Goal: Ask a question

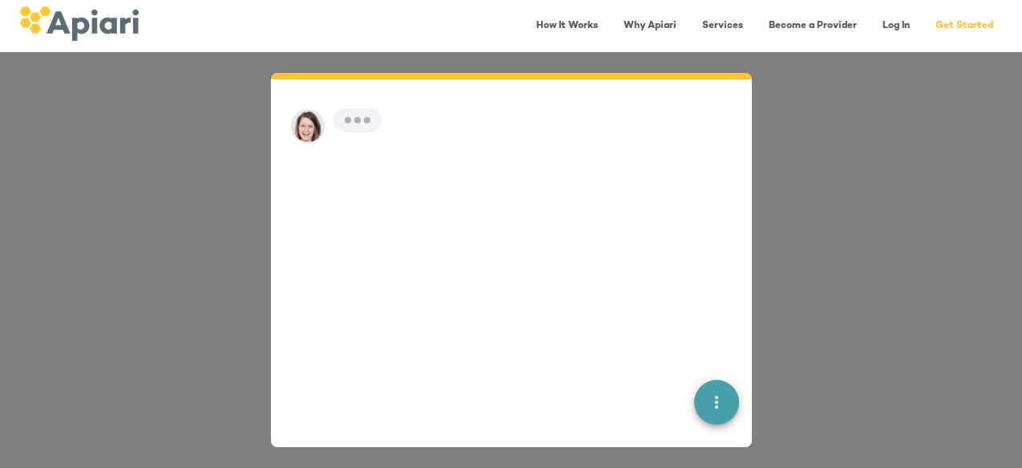
scroll to position [22, 0]
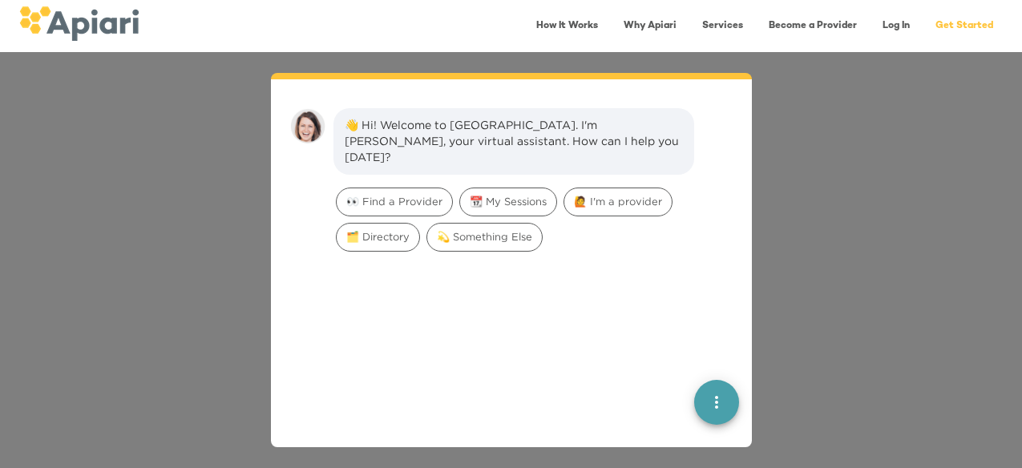
scroll to position [22, 0]
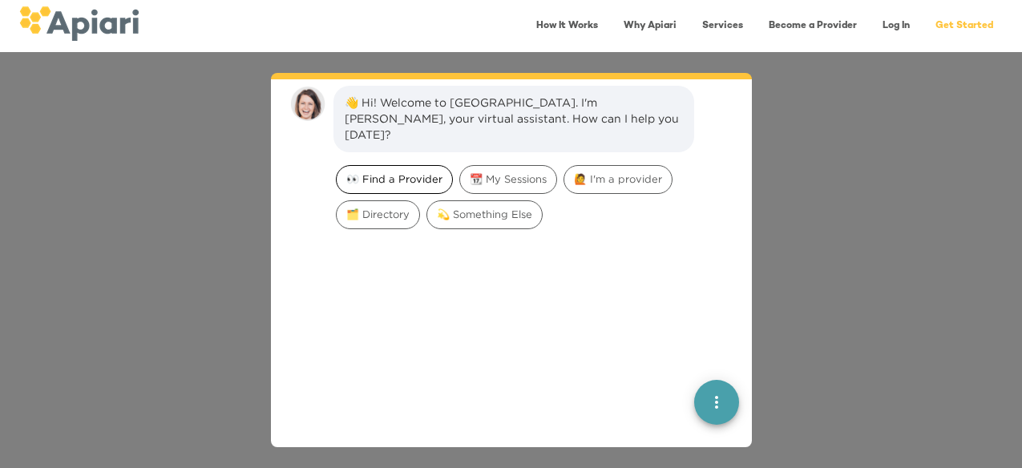
click at [384, 171] on span "👀 Find a Provider" at bounding box center [394, 178] width 115 height 15
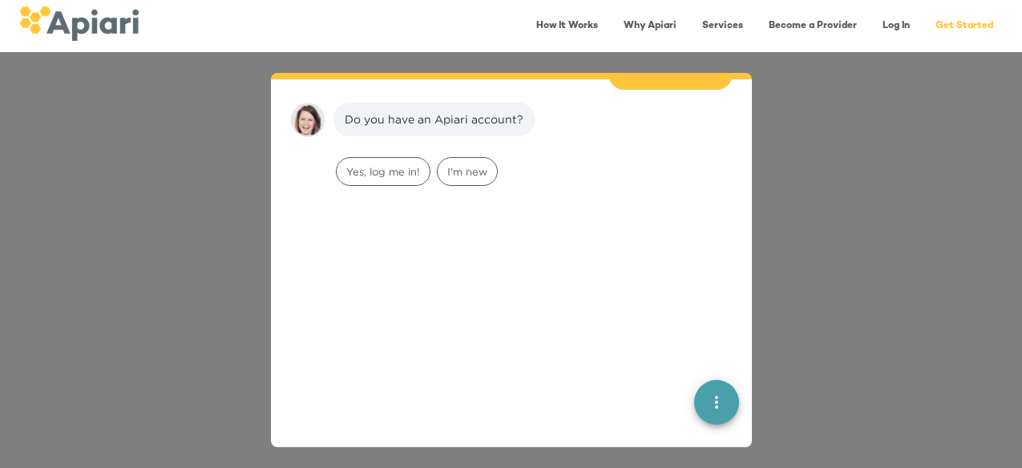
scroll to position [132, 0]
click at [466, 163] on div "I'm new" at bounding box center [467, 170] width 61 height 29
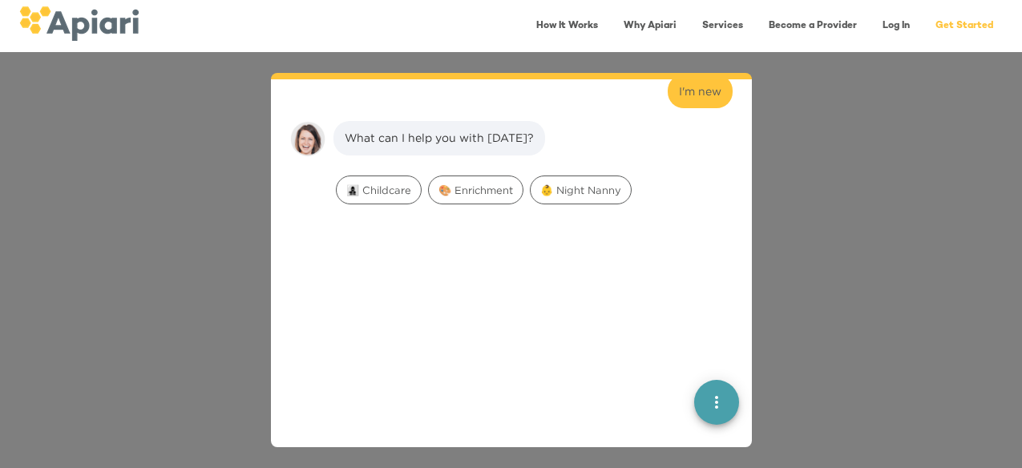
scroll to position [233, 0]
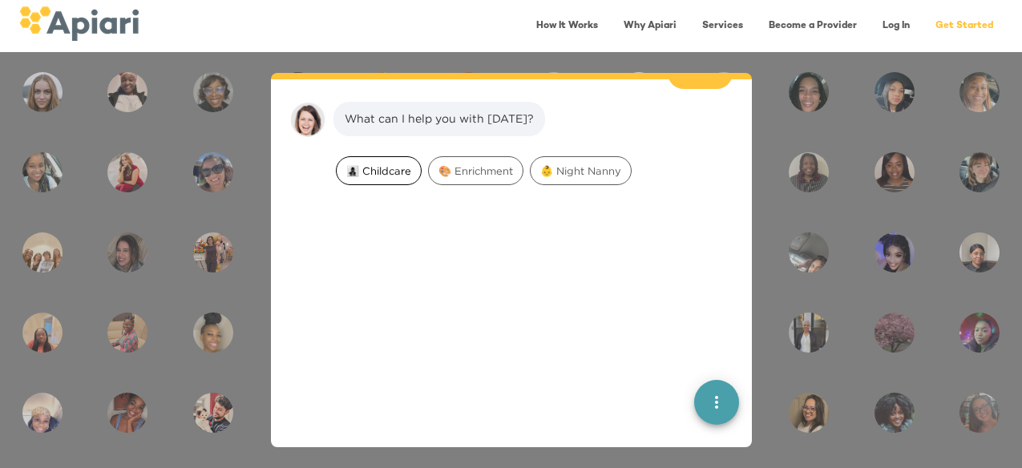
click at [387, 163] on span "👩‍👧‍👦 Childcare" at bounding box center [379, 170] width 84 height 15
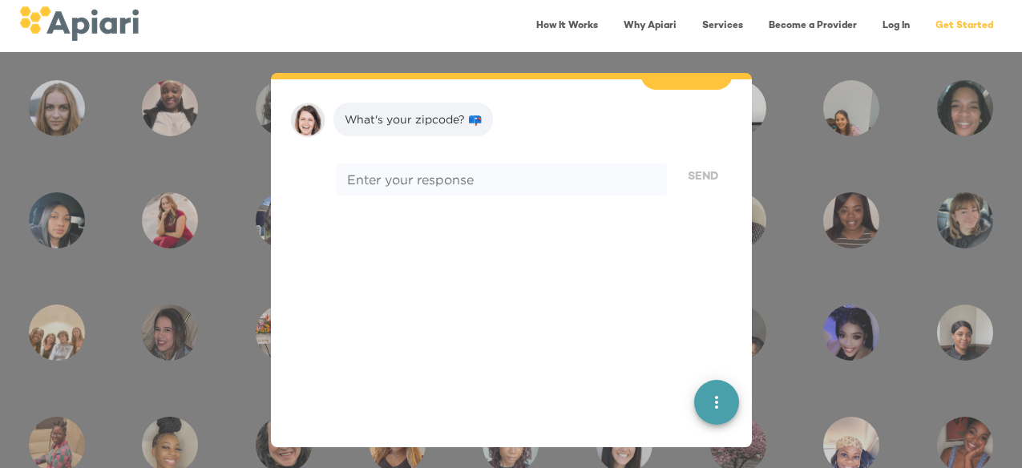
scroll to position [334, 0]
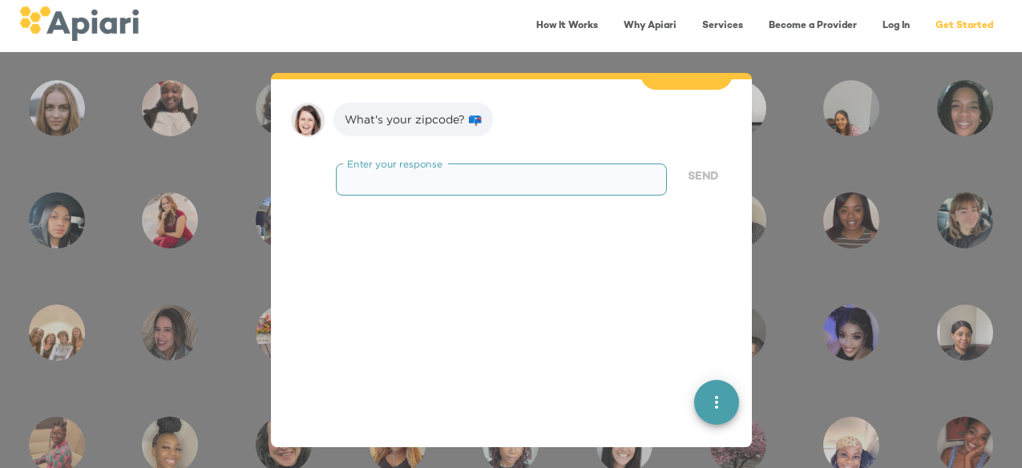
click at [388, 171] on textarea at bounding box center [501, 178] width 308 height 15
type textarea "*****"
click at [700, 167] on span "Send" at bounding box center [703, 177] width 30 height 20
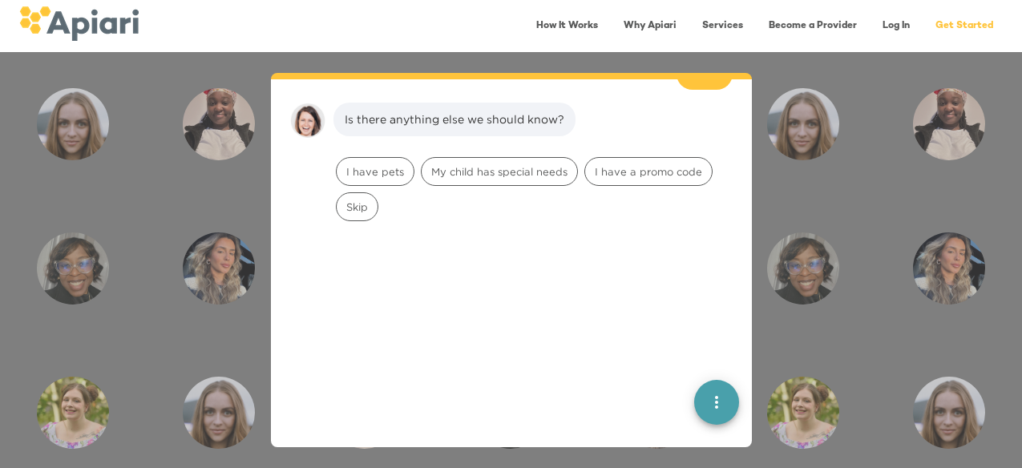
scroll to position [436, 0]
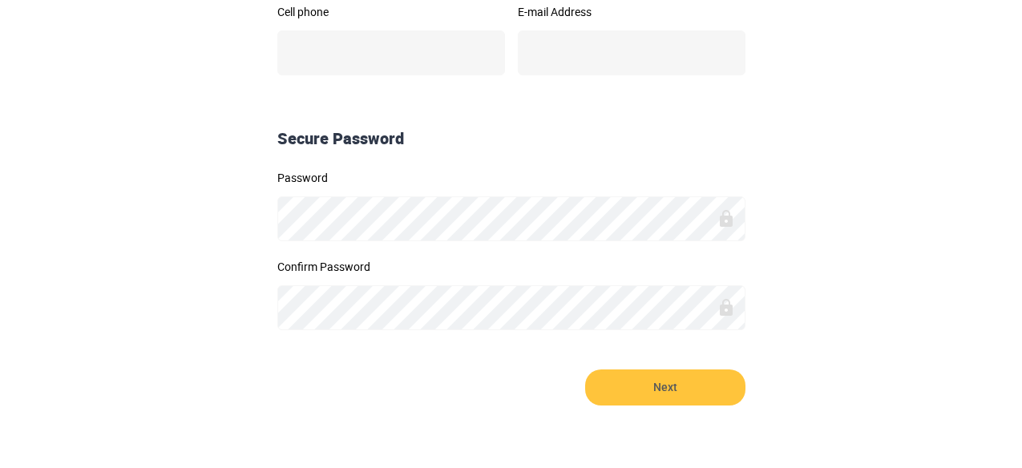
scroll to position [486, 0]
